Goal: Task Accomplishment & Management: Manage account settings

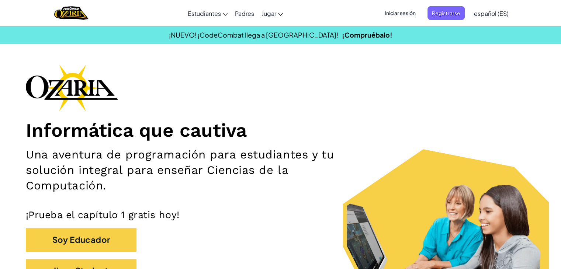
click at [403, 13] on span "Iniciar sesión" at bounding box center [400, 13] width 40 height 14
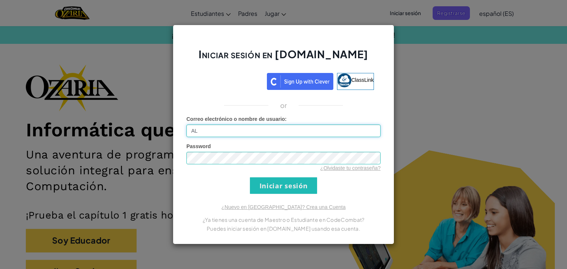
click at [251, 129] on input "AL" at bounding box center [283, 131] width 194 height 13
type input "[EMAIL_ADDRESS][DOMAIN_NAME]"
click at [264, 166] on div "¿Olvidaste tu contraseña?" at bounding box center [283, 168] width 194 height 7
click at [250, 178] on input "Iniciar sesión" at bounding box center [283, 186] width 67 height 17
